Goal: Book appointment/travel/reservation

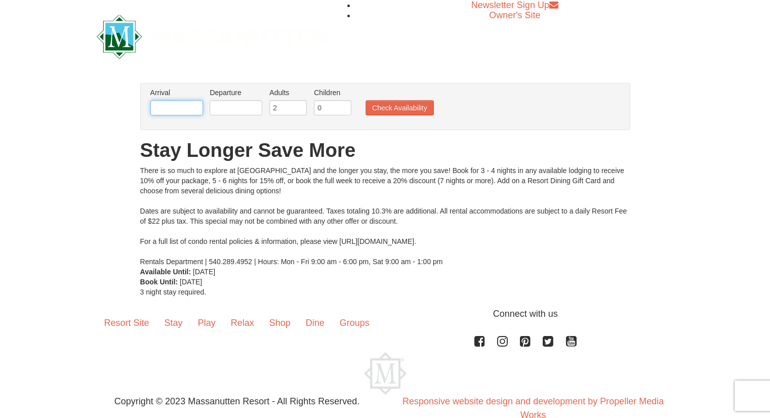
click at [183, 107] on input "text" at bounding box center [176, 107] width 53 height 15
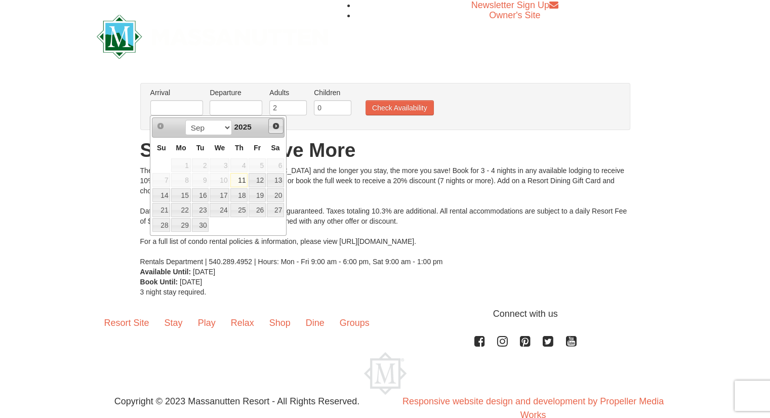
click at [273, 126] on span "Next" at bounding box center [276, 126] width 8 height 8
click at [204, 207] on link "23" at bounding box center [200, 210] width 17 height 14
type input "12/23/2025"
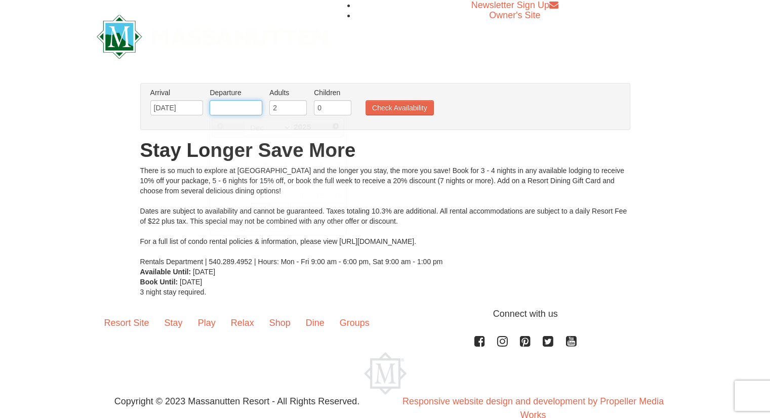
click at [241, 103] on input "text" at bounding box center [236, 107] width 53 height 15
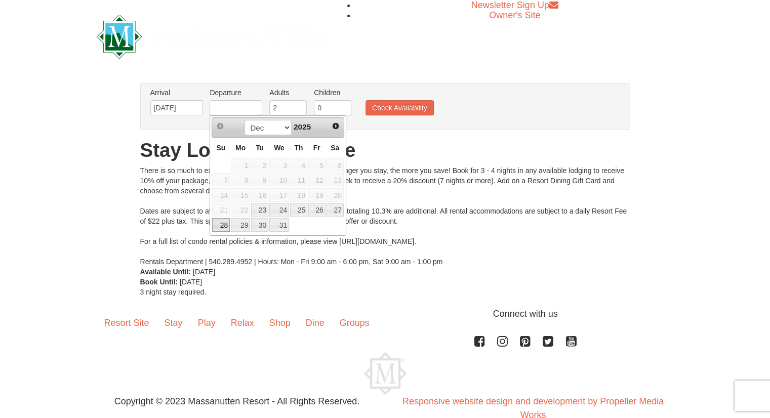
click at [217, 223] on link "28" at bounding box center [221, 225] width 18 height 14
type input "[DATE]"
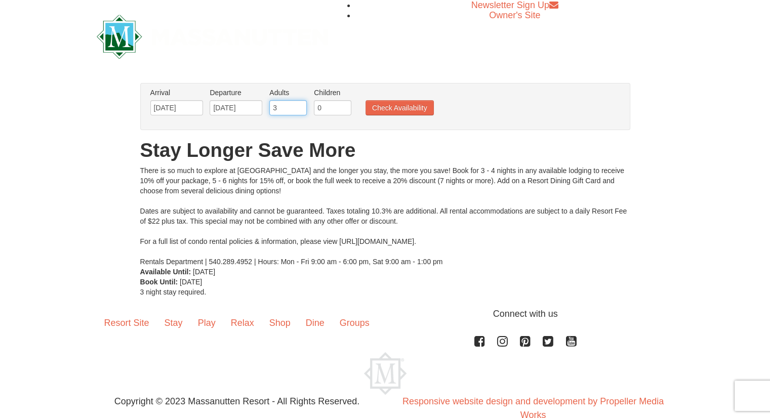
click at [300, 105] on input "3" at bounding box center [287, 107] width 37 height 15
type input "4"
click at [300, 105] on input "4" at bounding box center [287, 107] width 37 height 15
click at [342, 105] on input "1" at bounding box center [332, 107] width 37 height 15
click at [342, 105] on input "2" at bounding box center [332, 107] width 37 height 15
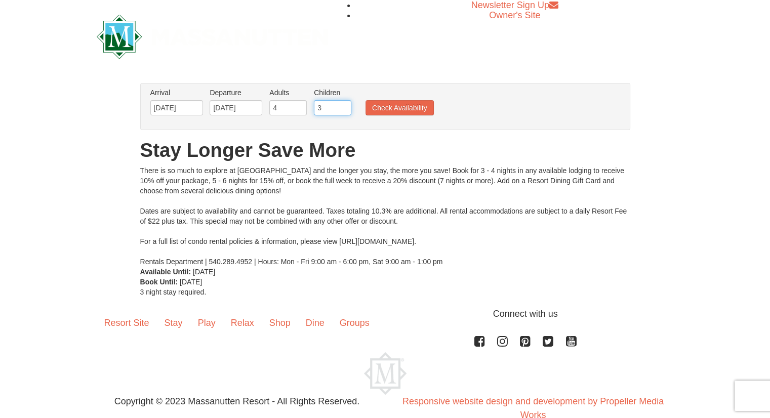
click at [342, 105] on input "3" at bounding box center [332, 107] width 37 height 15
click at [342, 105] on input "4" at bounding box center [332, 107] width 37 height 15
type input "5"
click at [342, 105] on input "5" at bounding box center [332, 107] width 37 height 15
click at [393, 108] on button "Check Availability" at bounding box center [399, 107] width 68 height 15
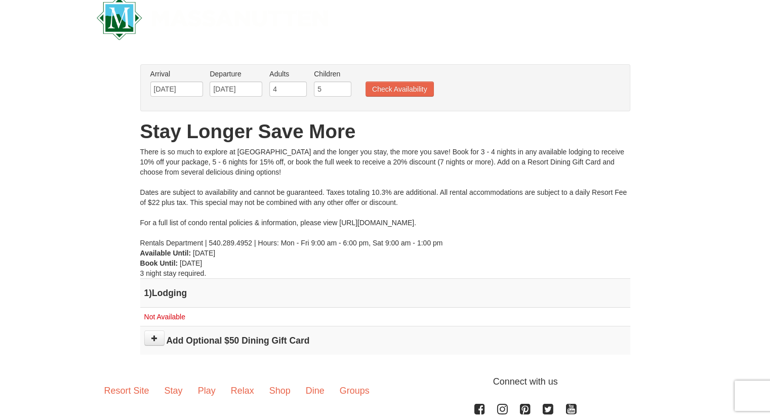
scroll to position [19, 0]
click at [292, 90] on input "4" at bounding box center [287, 88] width 37 height 15
click at [300, 90] on input "3" at bounding box center [287, 88] width 37 height 15
type input "2"
click at [300, 90] on input "2" at bounding box center [287, 88] width 37 height 15
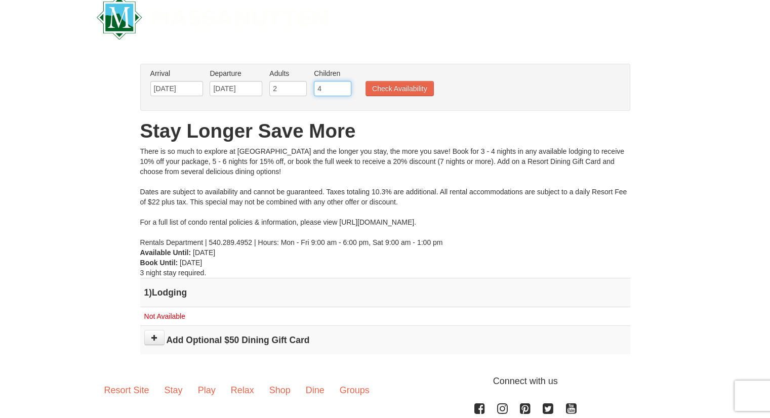
click at [341, 91] on input "4" at bounding box center [332, 88] width 37 height 15
type input "3"
click at [342, 91] on input "3" at bounding box center [332, 88] width 37 height 15
click at [375, 91] on button "Check Availability" at bounding box center [399, 88] width 68 height 15
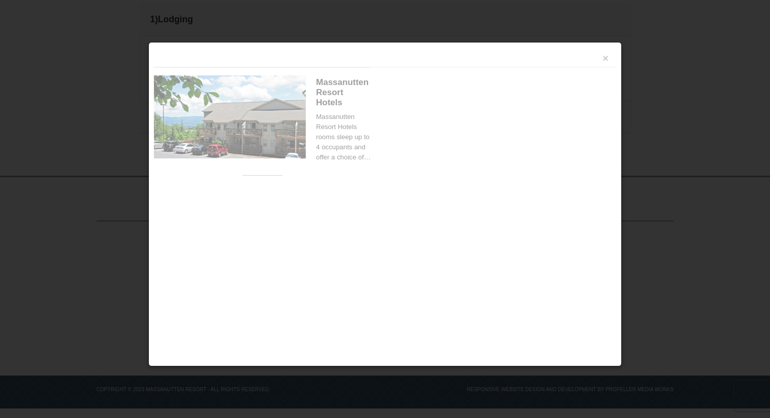
scroll to position [285, 0]
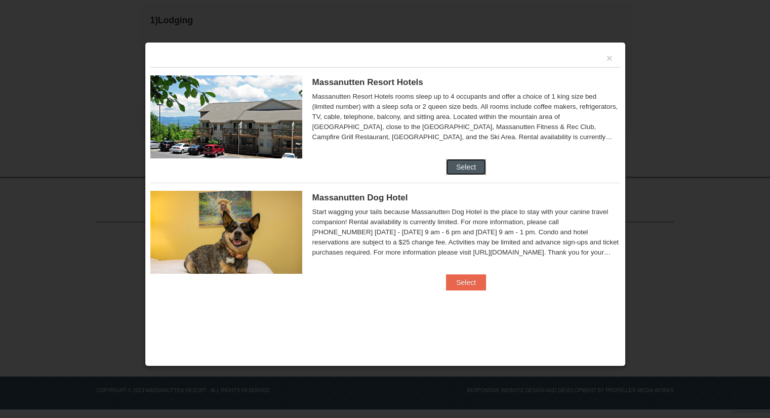
click at [456, 164] on button "Select" at bounding box center [466, 167] width 40 height 16
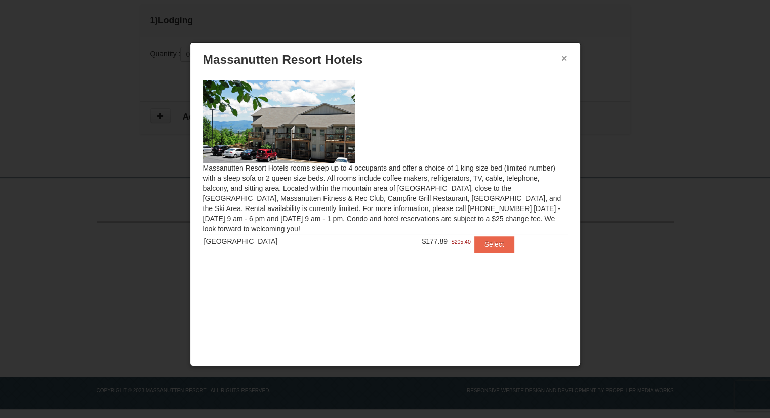
click at [562, 58] on button "×" at bounding box center [564, 58] width 6 height 10
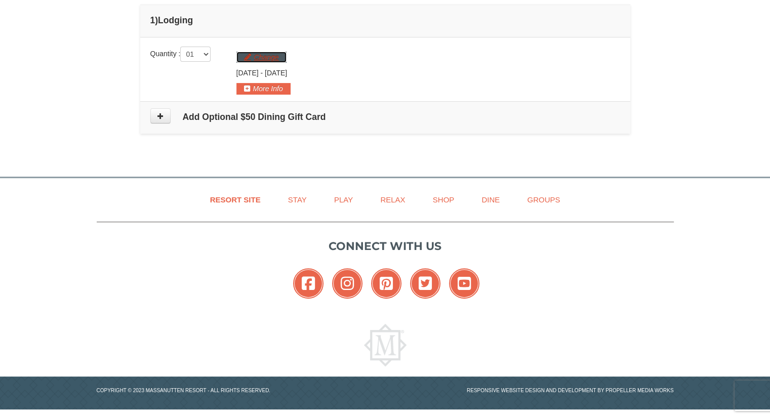
click at [264, 57] on button "Change" at bounding box center [261, 57] width 50 height 11
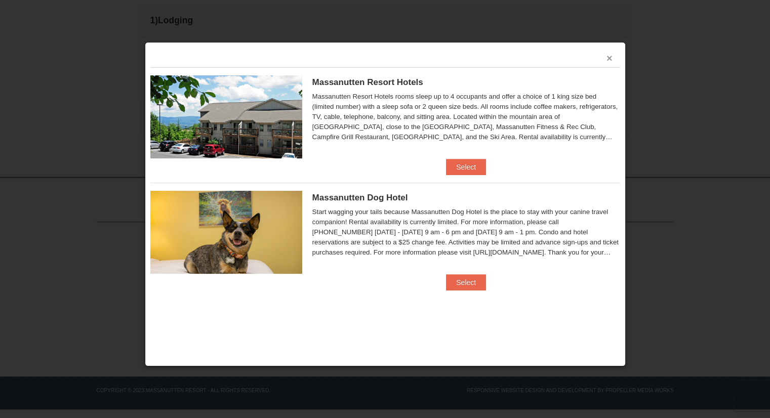
click at [608, 55] on button "×" at bounding box center [609, 58] width 6 height 10
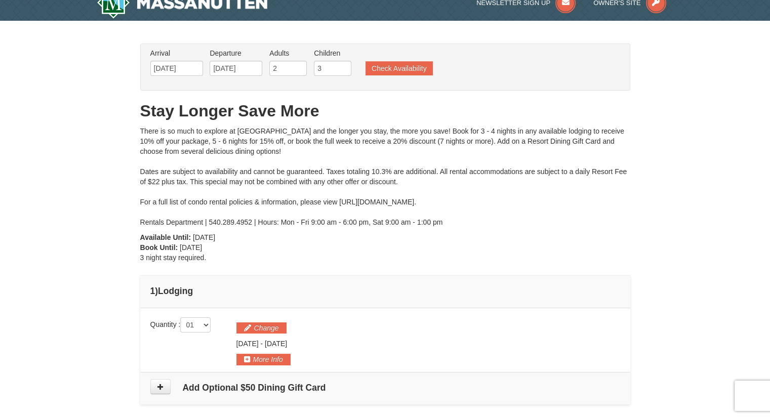
scroll to position [0, 0]
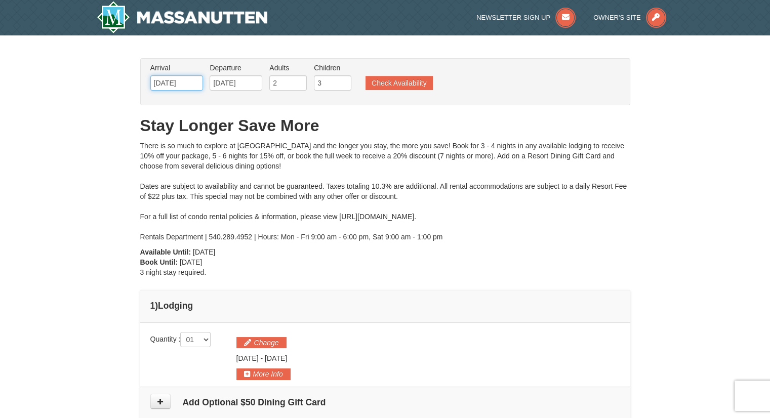
click at [190, 84] on input "[DATE]" at bounding box center [176, 82] width 53 height 15
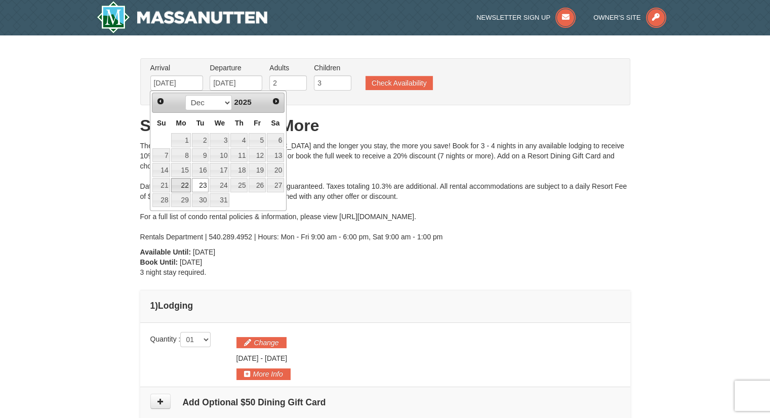
click at [186, 180] on link "22" at bounding box center [180, 185] width 19 height 14
type input "12/22/2025"
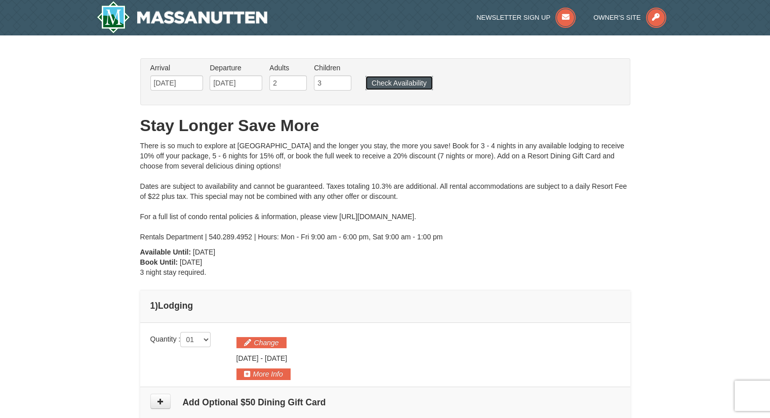
click at [413, 84] on button "Check Availability" at bounding box center [398, 83] width 67 height 14
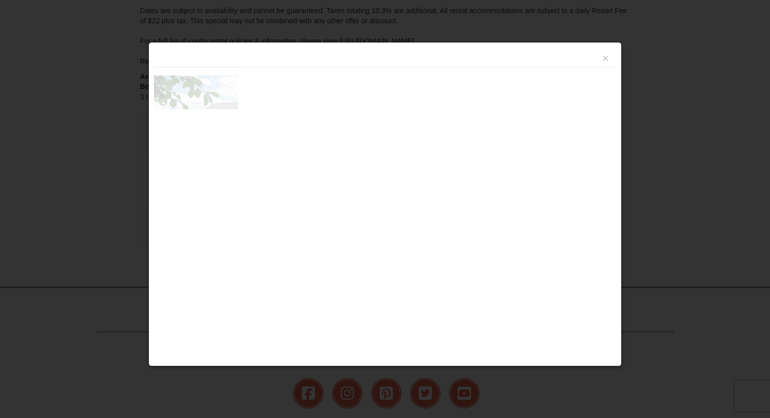
scroll to position [285, 0]
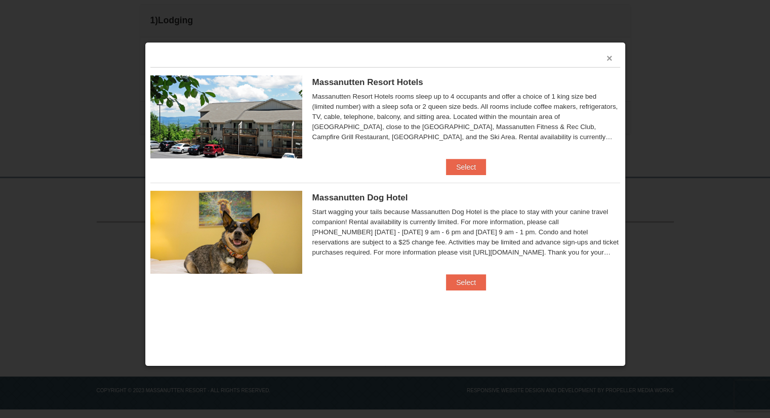
click at [611, 53] on button "×" at bounding box center [609, 58] width 6 height 10
